Goal: Find specific page/section: Find specific page/section

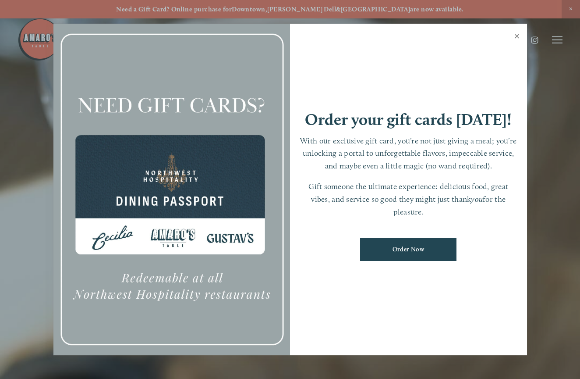
click at [520, 34] on link "Close" at bounding box center [517, 37] width 17 height 25
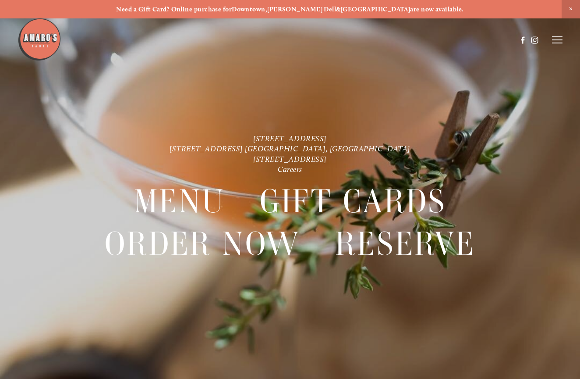
click at [516, 35] on div at bounding box center [268, 40] width 500 height 45
click at [554, 39] on icon at bounding box center [557, 40] width 11 height 8
click at [402, 39] on span "Menu" at bounding box center [405, 39] width 16 height 7
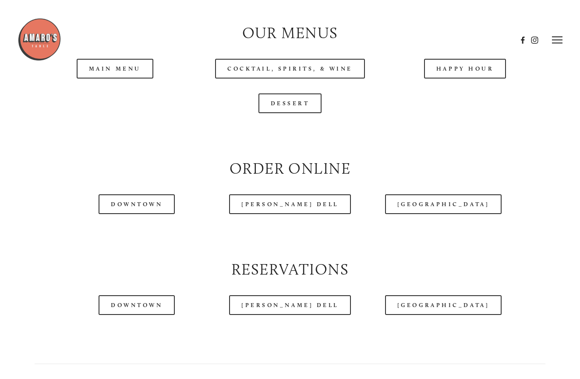
scroll to position [846, 0]
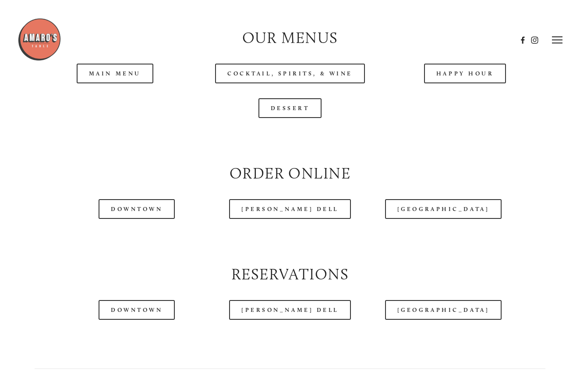
click at [328, 63] on header "Menu Order Now Visit Gallery 0" at bounding box center [291, 40] width 546 height 80
click at [269, 51] on div at bounding box center [268, 40] width 500 height 45
click at [252, 65] on header "Menu Order Now Visit Gallery 0" at bounding box center [291, 40] width 546 height 80
click at [261, 199] on link "[PERSON_NAME] Dell" at bounding box center [290, 209] width 122 height 20
click at [147, 61] on div at bounding box center [268, 40] width 500 height 45
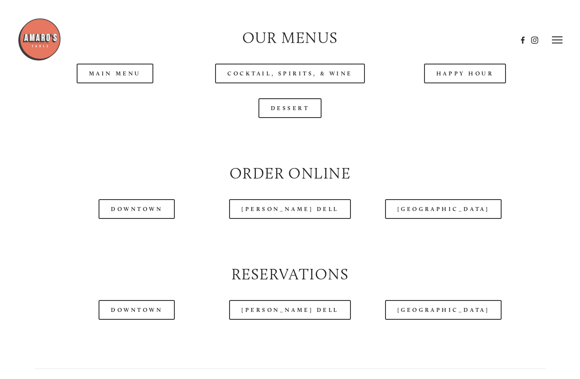
click at [134, 64] on header "Menu Order Now Visit Gallery 0" at bounding box center [291, 40] width 546 height 80
click at [271, 69] on header "Menu Order Now Visit Gallery 0" at bounding box center [291, 40] width 546 height 80
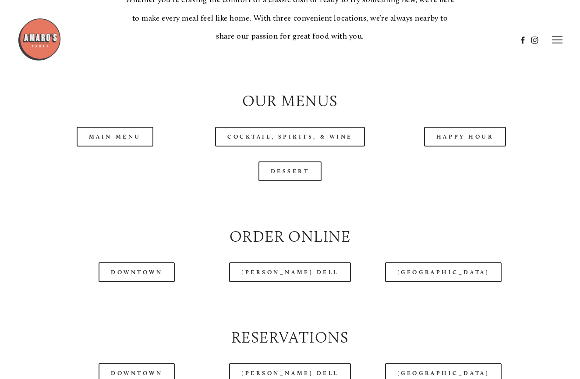
scroll to position [773, 0]
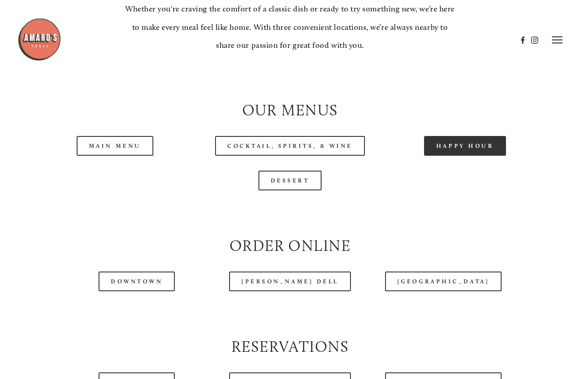
click at [473, 136] on link "Happy Hour" at bounding box center [465, 146] width 82 height 20
